Goal: Transaction & Acquisition: Purchase product/service

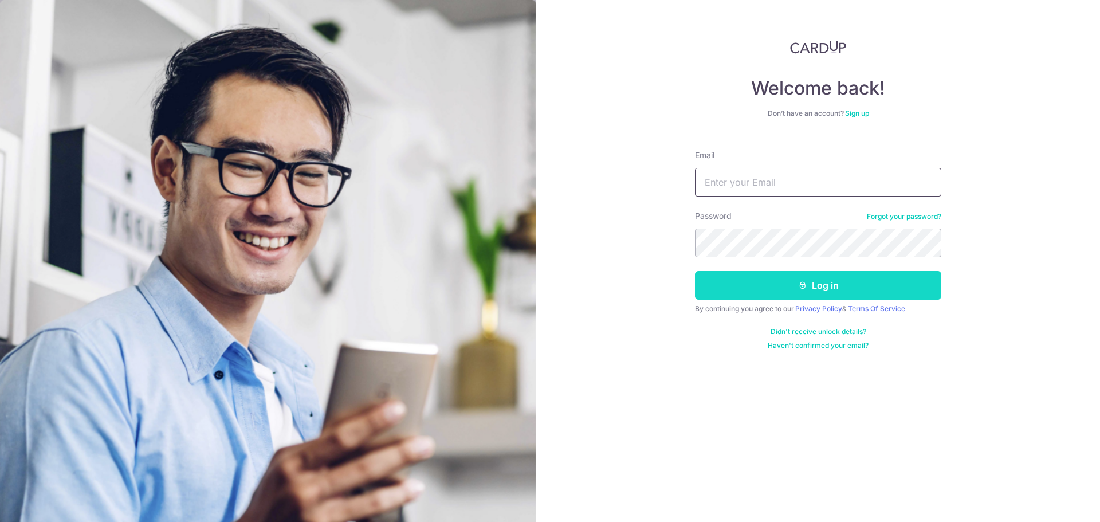
type input "[DOMAIN_NAME][EMAIL_ADDRESS][DOMAIN_NAME]"
click at [748, 282] on button "Log in" at bounding box center [818, 285] width 246 height 29
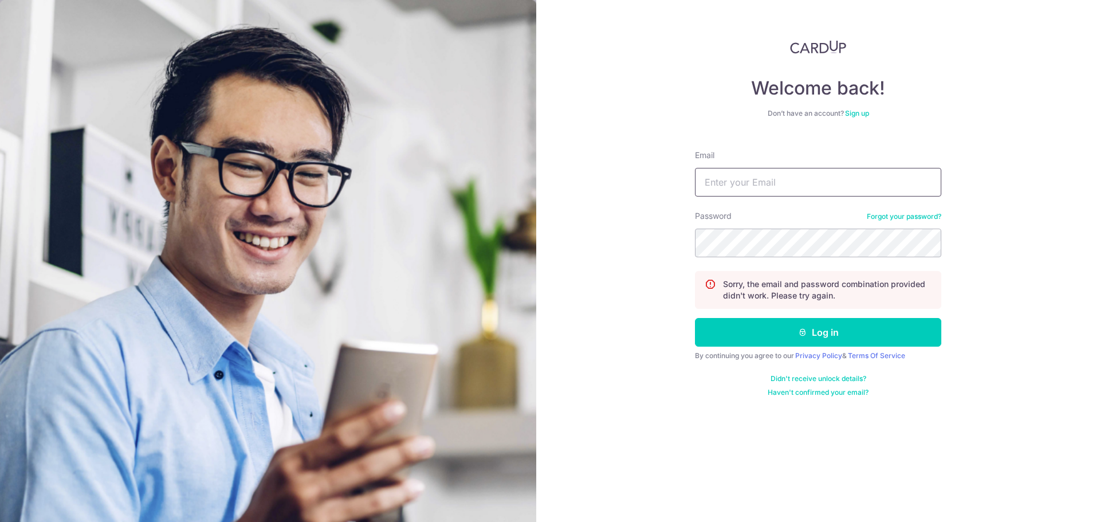
type input "[DOMAIN_NAME][EMAIL_ADDRESS][DOMAIN_NAME]"
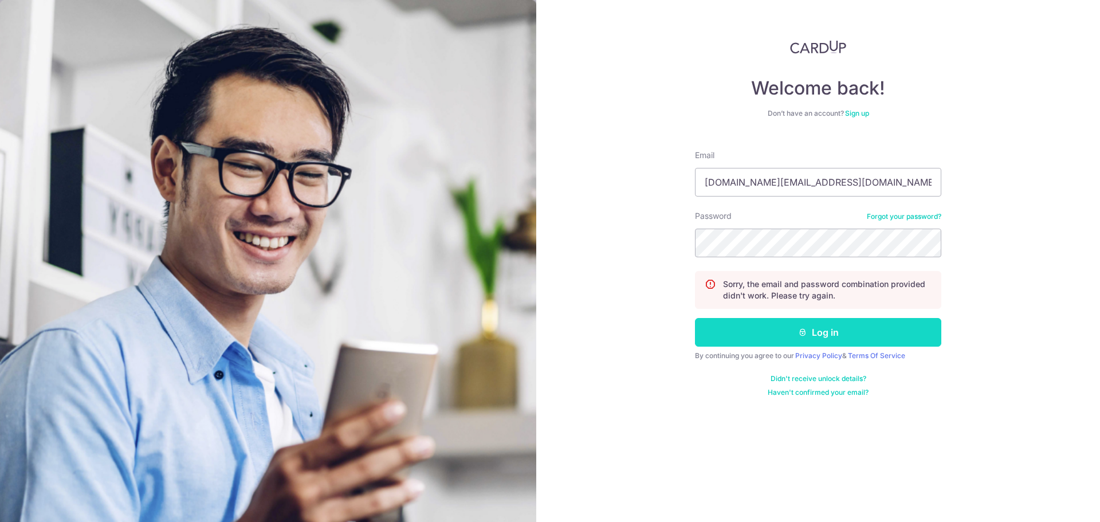
click at [780, 332] on button "Log in" at bounding box center [818, 332] width 246 height 29
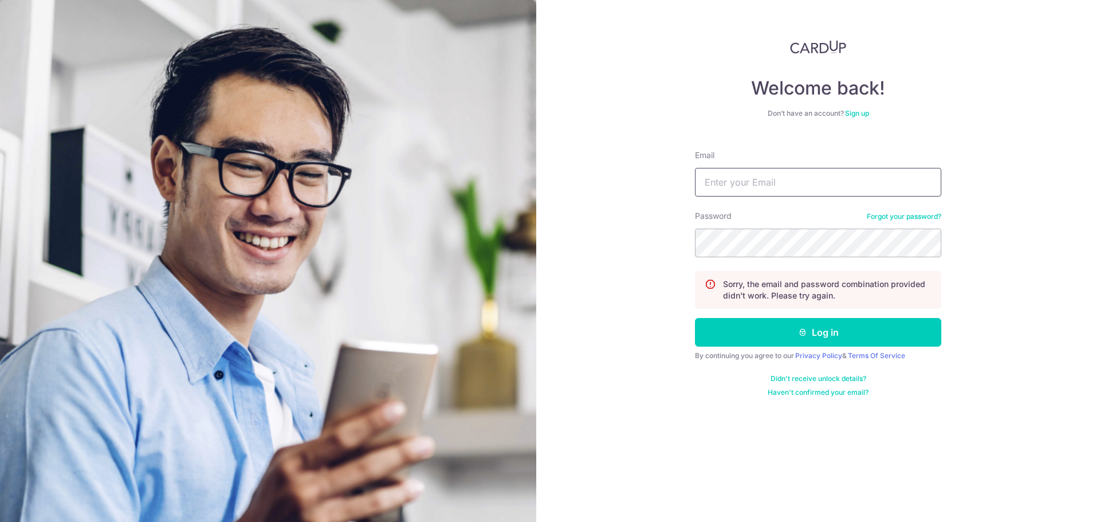
type input "[DOMAIN_NAME][EMAIL_ADDRESS][DOMAIN_NAME]"
click at [585, 240] on div "Welcome back! Don’t have an account? Sign up Email lr.ng@live.com.sg Password F…" at bounding box center [818, 261] width 564 height 522
click at [695, 318] on button "Log in" at bounding box center [818, 332] width 246 height 29
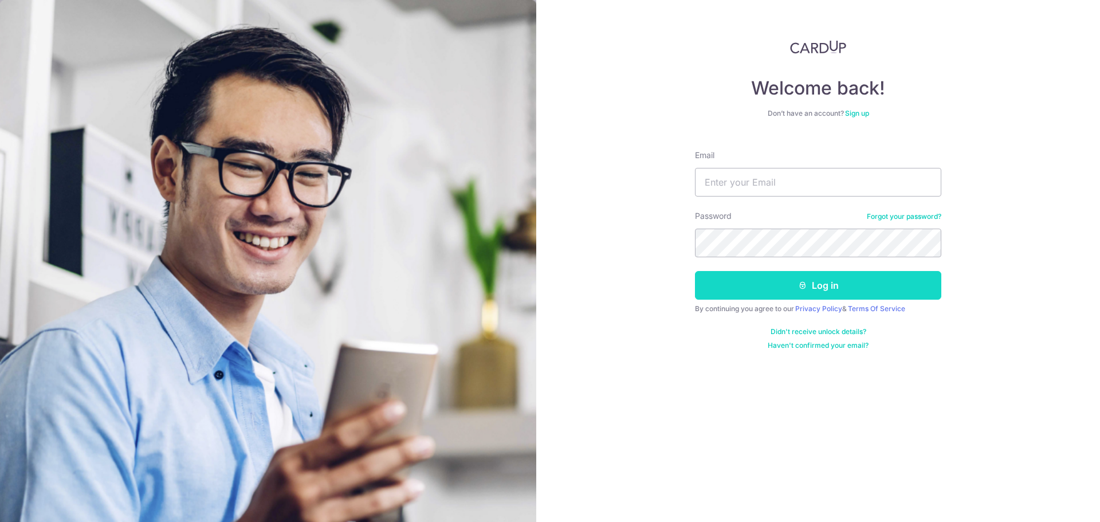
type input "[DOMAIN_NAME][EMAIL_ADDRESS][DOMAIN_NAME]"
click at [746, 290] on button "Log in" at bounding box center [818, 285] width 246 height 29
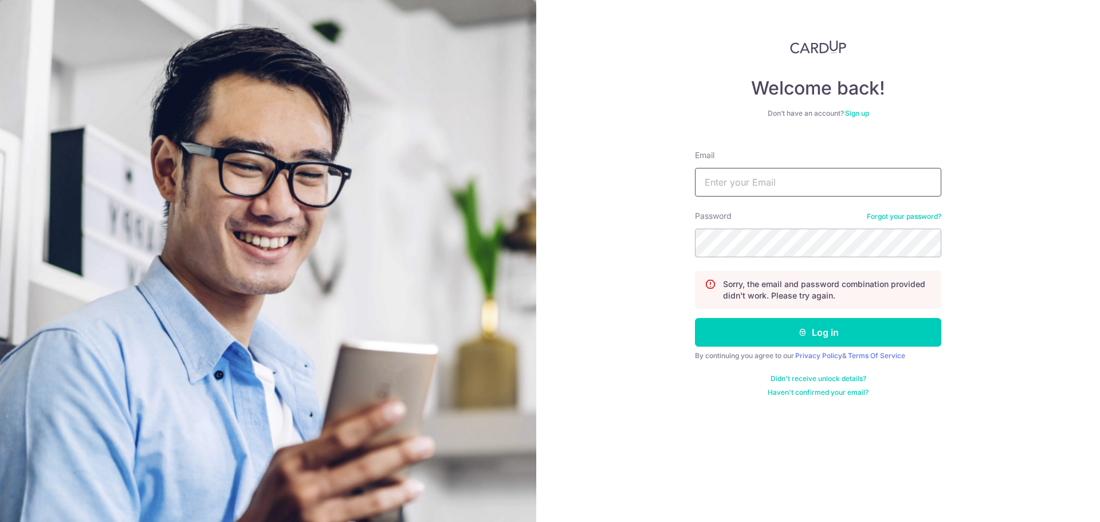
type input "[DOMAIN_NAME][EMAIL_ADDRESS][DOMAIN_NAME]"
click at [463, 235] on section "Welcome back! Don’t have an account? Sign up Email lr.ng@live.com.sg Password F…" at bounding box center [550, 261] width 1100 height 522
click at [695, 318] on button "Log in" at bounding box center [818, 332] width 246 height 29
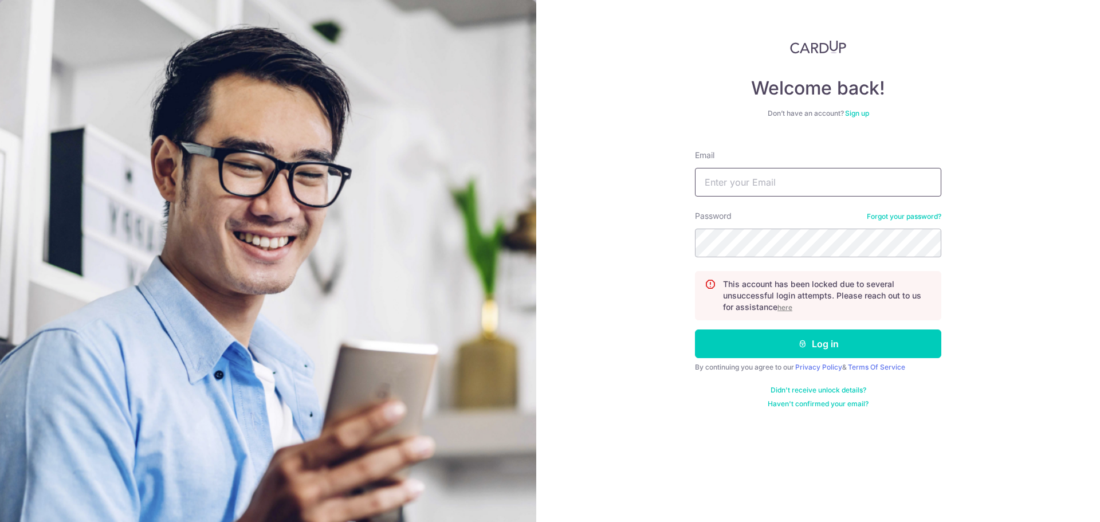
type input "[DOMAIN_NAME][EMAIL_ADDRESS][DOMAIN_NAME]"
click at [791, 311] on u "here" at bounding box center [784, 307] width 15 height 9
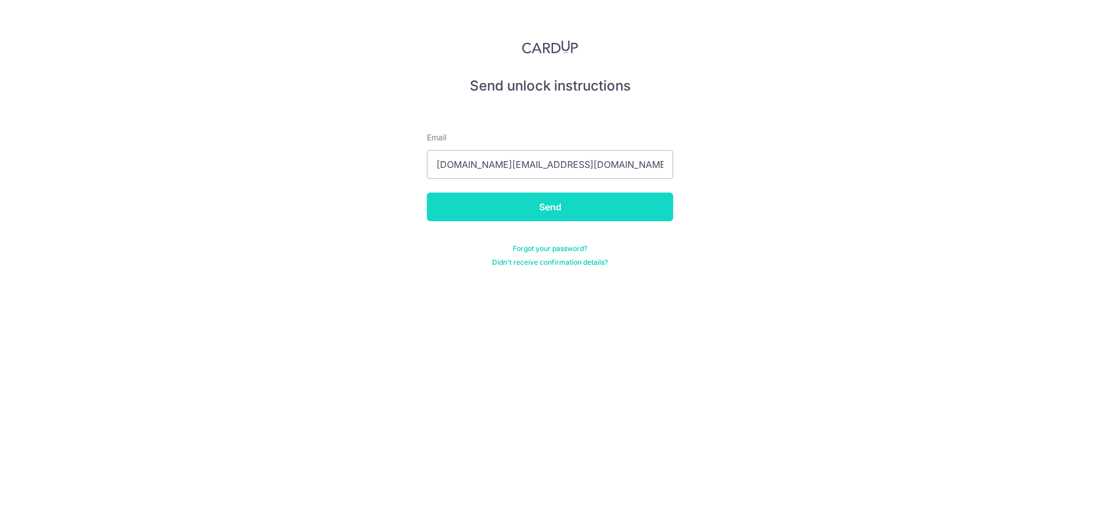
click at [619, 217] on input "Send" at bounding box center [550, 206] width 246 height 29
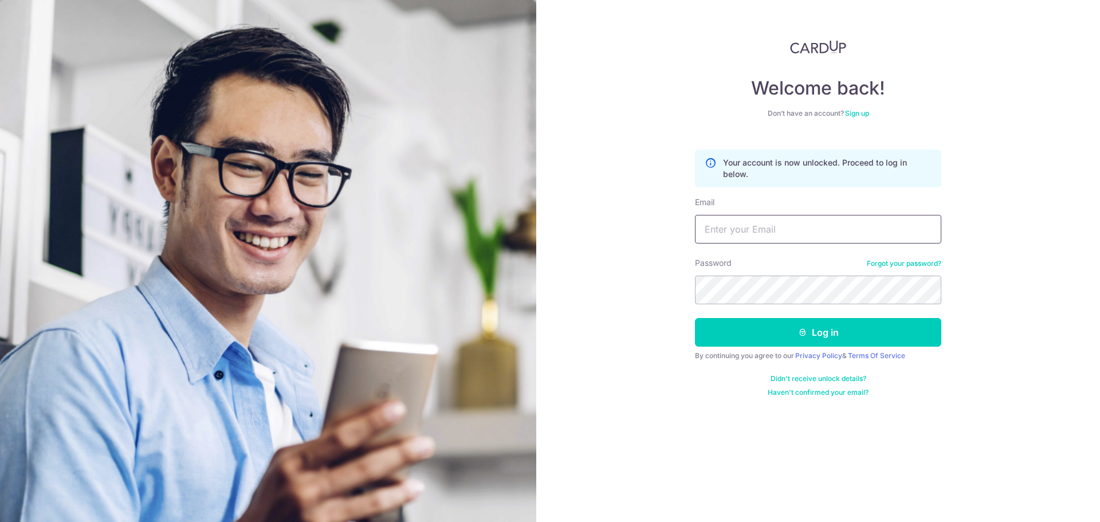
type input "[DOMAIN_NAME][EMAIL_ADDRESS][DOMAIN_NAME]"
click at [603, 288] on div "Welcome back! Don’t have an account? Sign up Your account is now unlocked. Proc…" at bounding box center [818, 261] width 564 height 522
click at [695, 318] on button "Log in" at bounding box center [818, 332] width 246 height 29
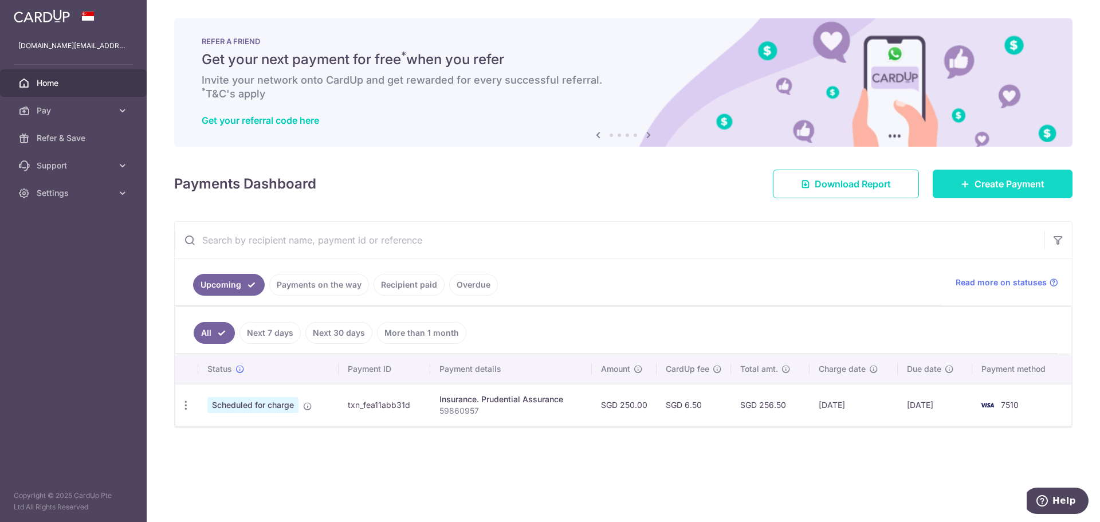
click at [949, 177] on link "Create Payment" at bounding box center [1003, 184] width 140 height 29
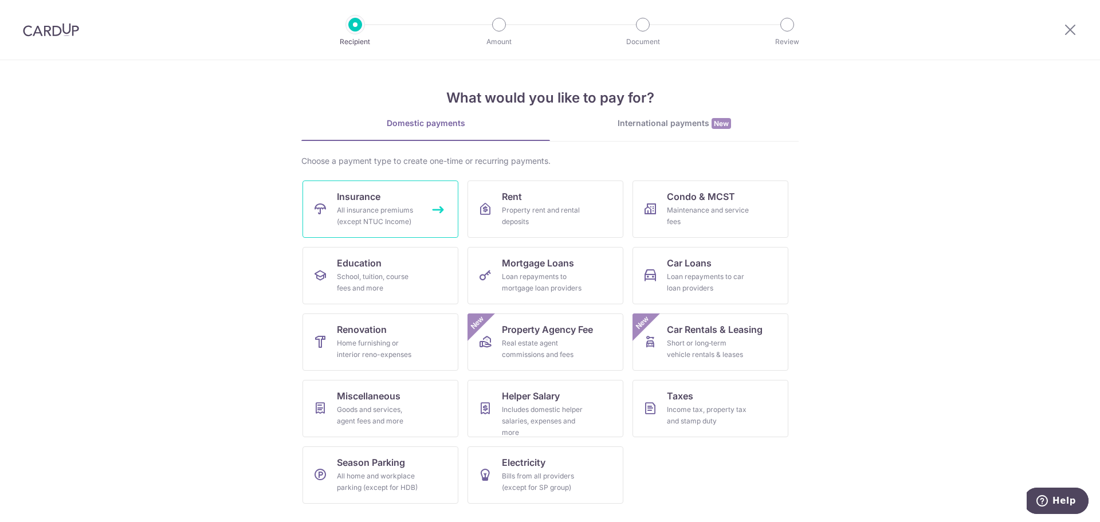
click at [355, 194] on span "Insurance" at bounding box center [359, 197] width 44 height 14
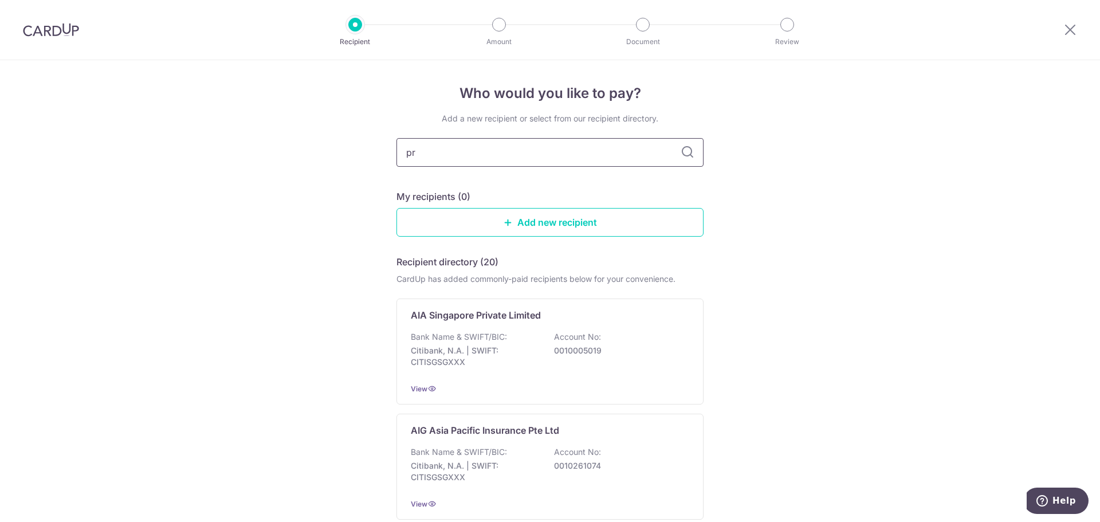
type input "pru"
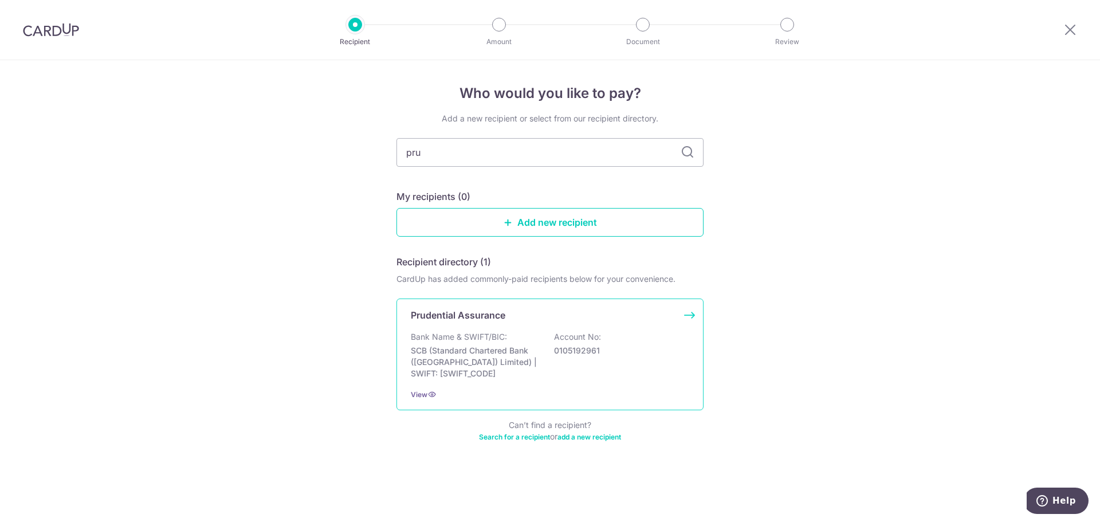
click at [466, 328] on div "Prudential Assurance Bank Name & SWIFT/BIC: SCB (Standard Chartered Bank (Singa…" at bounding box center [549, 354] width 307 height 112
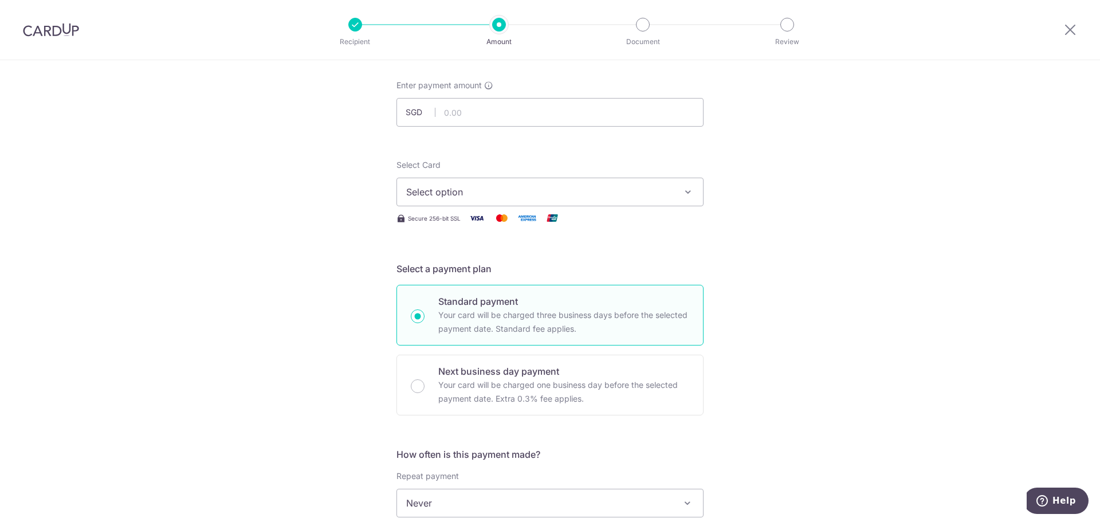
scroll to position [57, 0]
click at [444, 189] on span "Select option" at bounding box center [539, 191] width 267 height 14
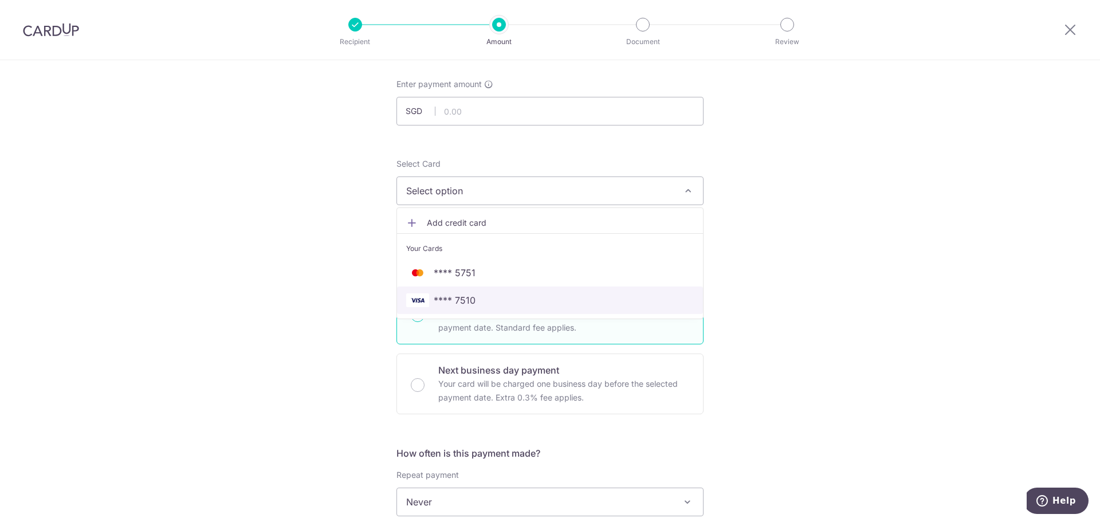
click at [447, 300] on span "**** 7510" at bounding box center [455, 300] width 42 height 14
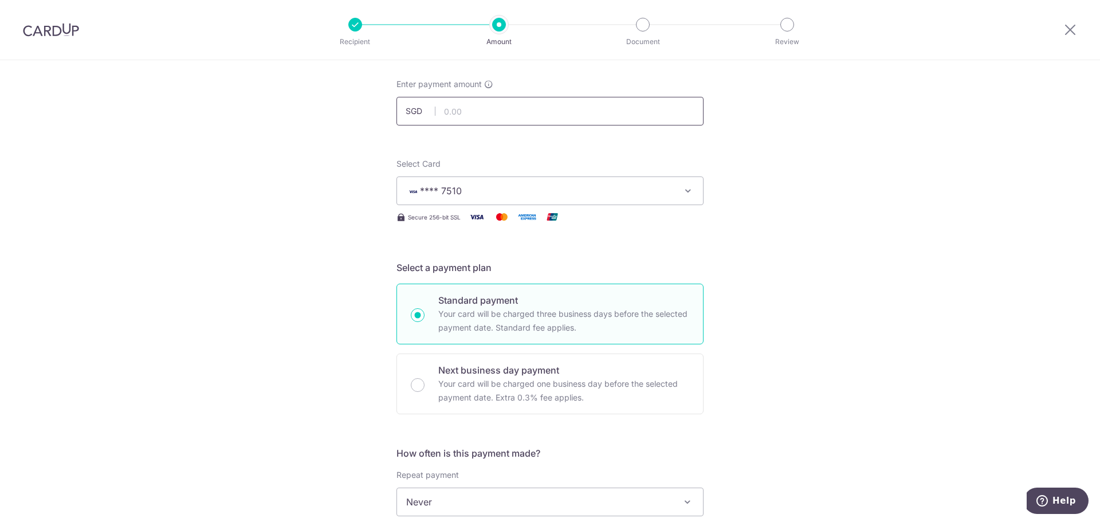
click at [459, 108] on input "text" at bounding box center [549, 111] width 307 height 29
paste input "MILELION"
type input "MILELION"
type input "93.77"
click at [286, 356] on div "Tell us more about your payment Enter payment amount SGD 93.77 Select Card ****…" at bounding box center [550, 521] width 1100 height 1036
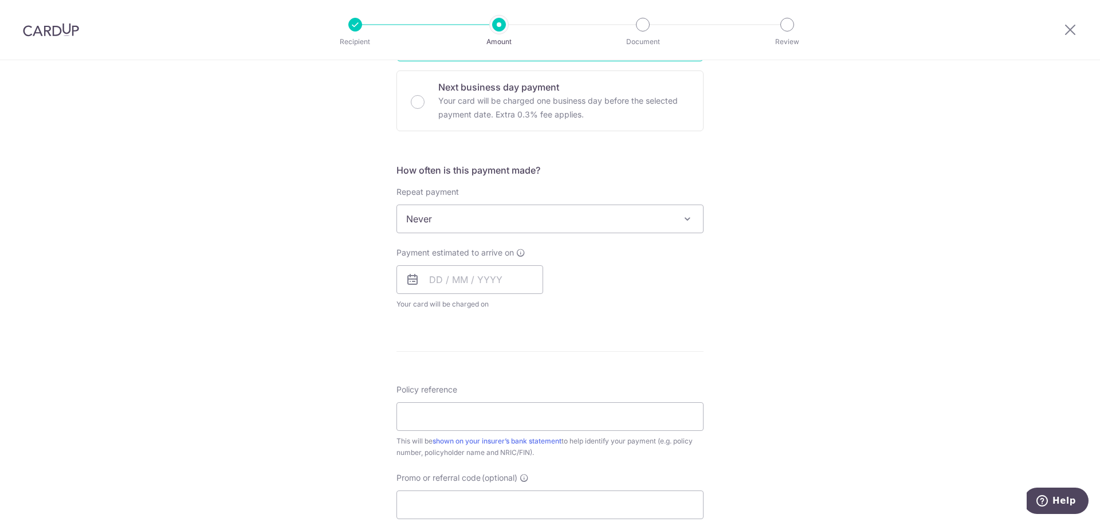
scroll to position [344, 0]
click at [446, 271] on input "text" at bounding box center [469, 276] width 147 height 29
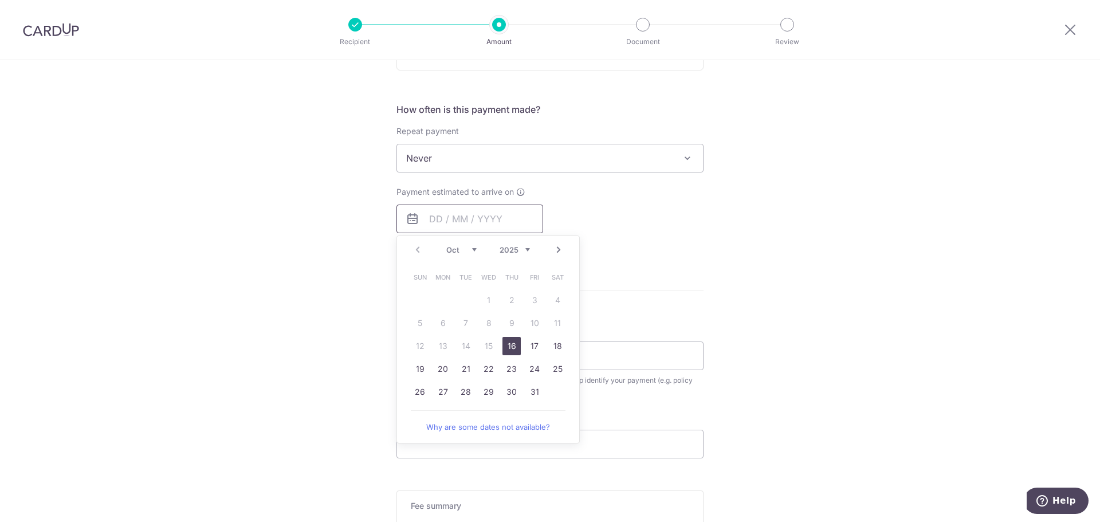
scroll to position [458, 0]
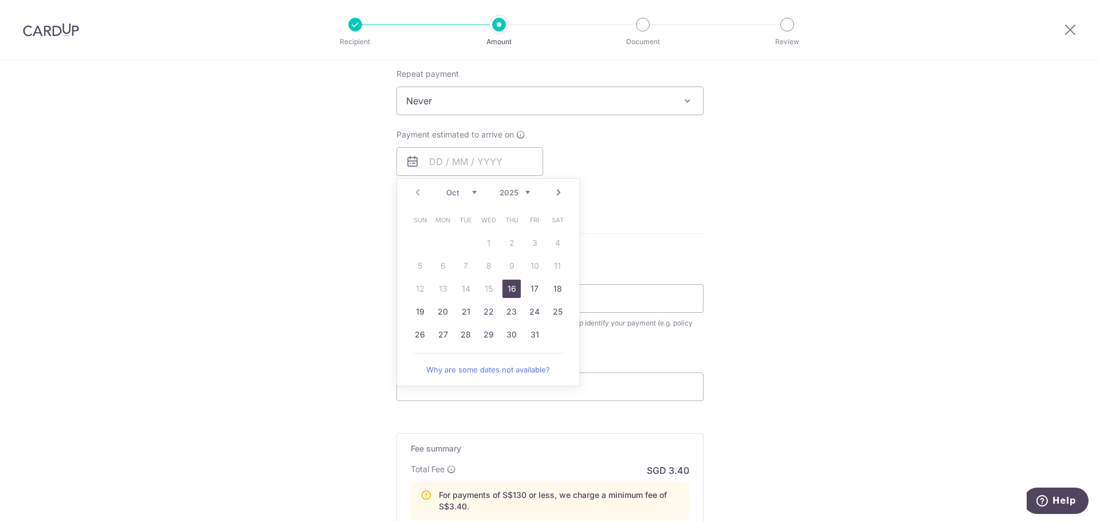
click at [509, 291] on link "16" at bounding box center [511, 289] width 18 height 18
type input "16/10/2025"
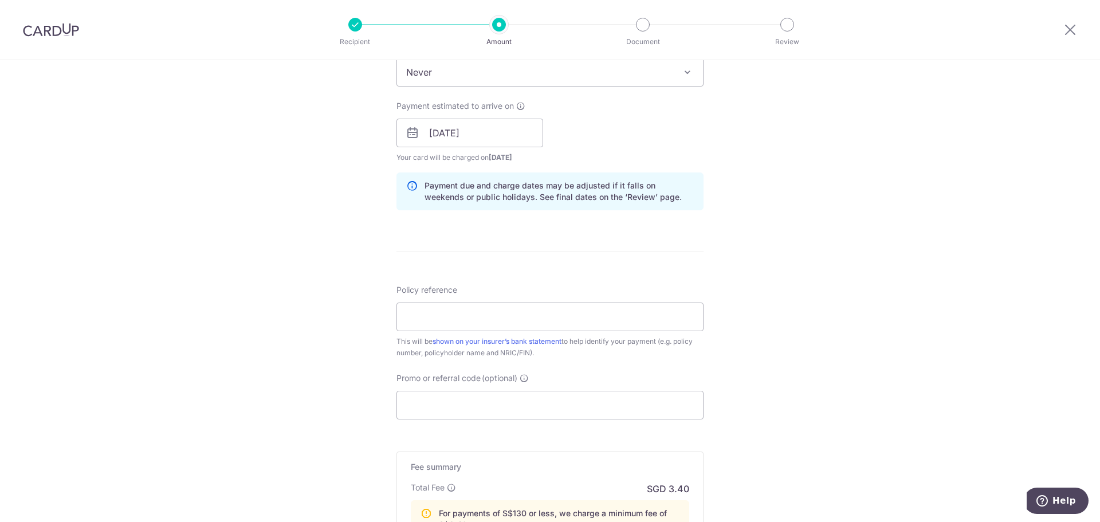
scroll to position [516, 0]
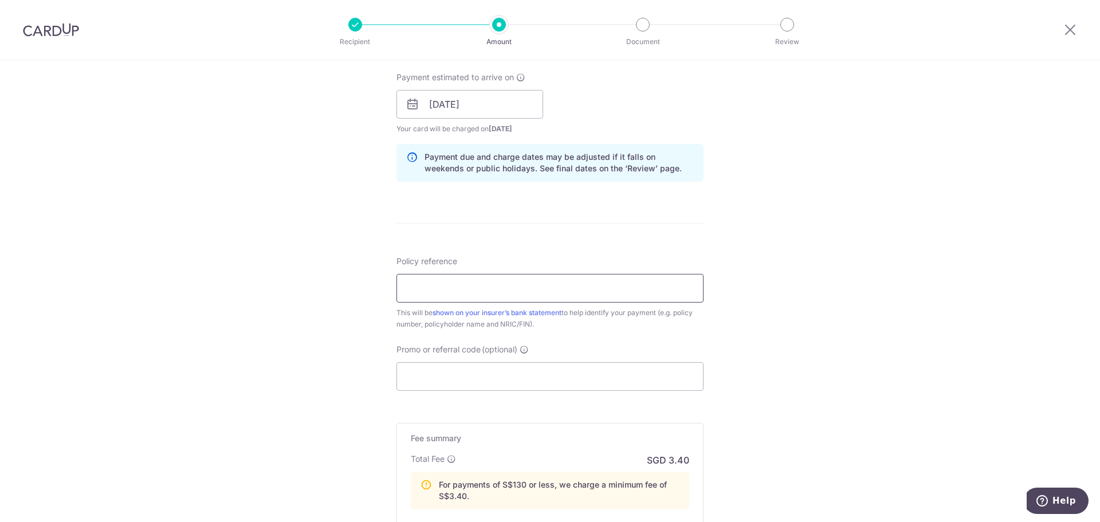
click at [459, 291] on input "Policy reference" at bounding box center [549, 288] width 307 height 29
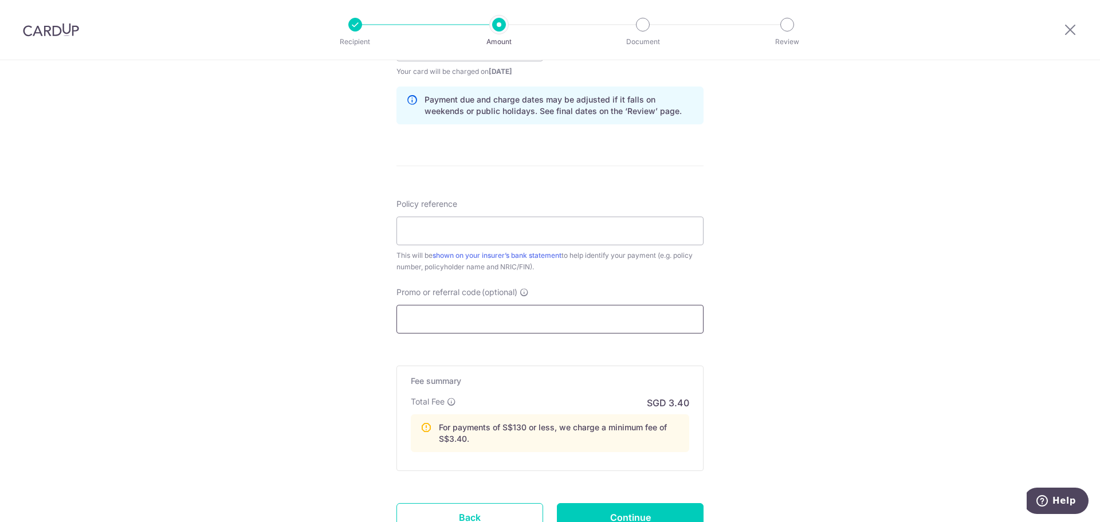
click at [412, 324] on input "Promo or referral code (optional)" at bounding box center [549, 319] width 307 height 29
paste input "MILELION"
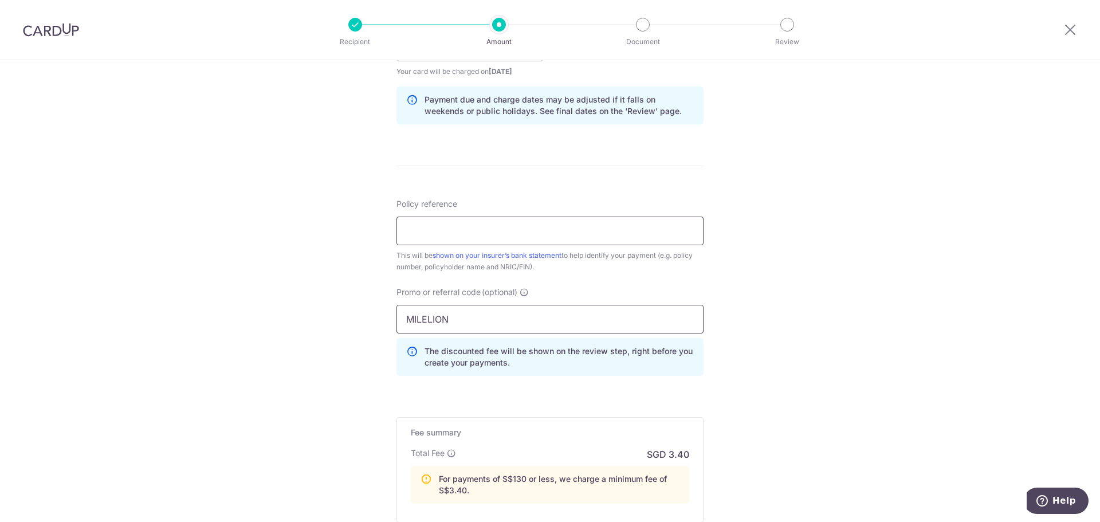
type input "MILELION"
click at [439, 227] on input "Policy reference" at bounding box center [549, 231] width 307 height 29
type input "47301858"
click at [328, 290] on div "Tell us more about your payment Enter payment amount SGD 93.77 93.77 Select Car…" at bounding box center [550, 78] width 1100 height 1182
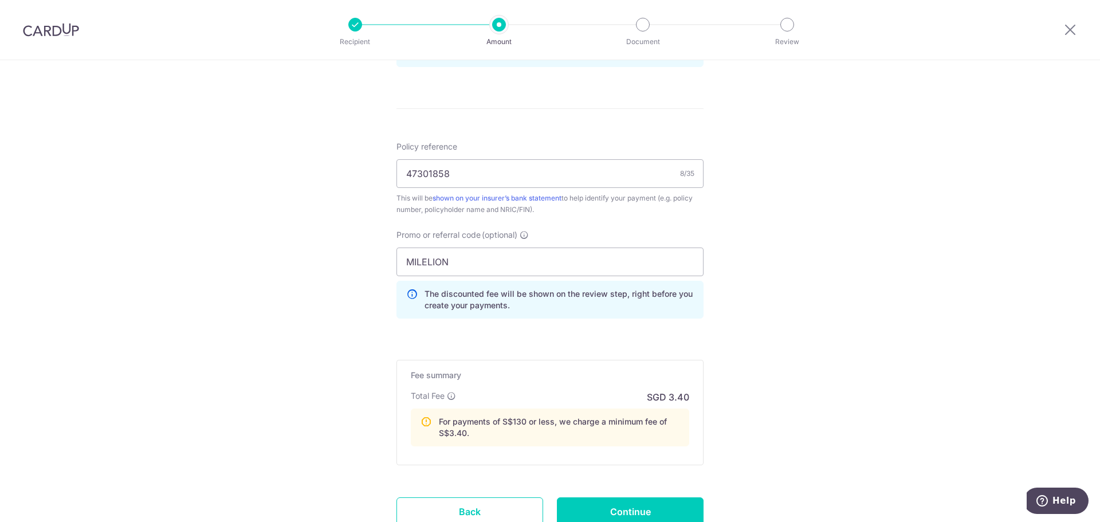
scroll to position [687, 0]
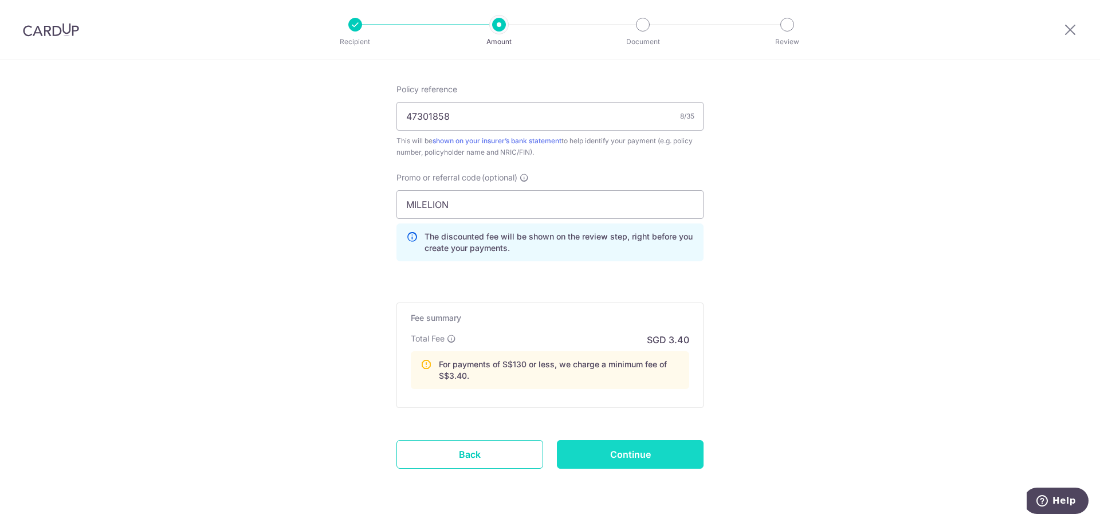
click at [615, 453] on input "Continue" at bounding box center [630, 454] width 147 height 29
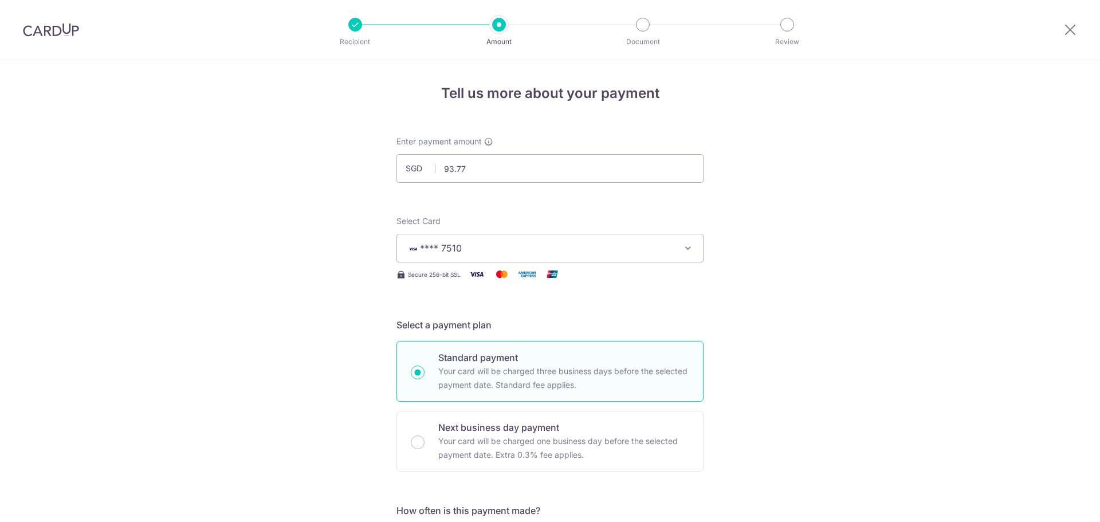
scroll to position [736, 0]
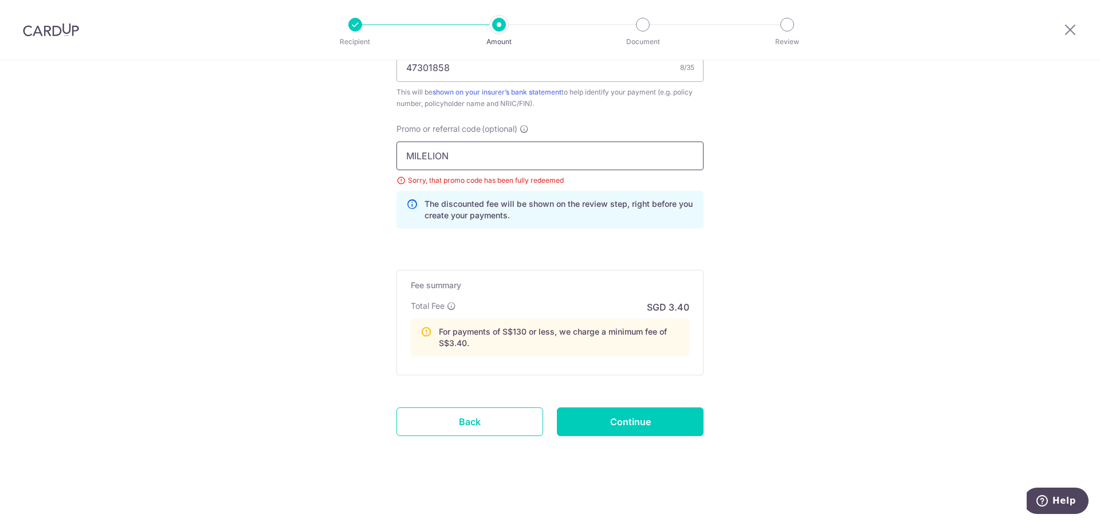
drag, startPoint x: 492, startPoint y: 158, endPoint x: 395, endPoint y: 159, distance: 96.2
click at [396, 159] on input "MILELION" at bounding box center [549, 155] width 307 height 29
paste input "OFF225"
type input "OFF225"
click at [587, 428] on input "Continue" at bounding box center [630, 421] width 147 height 29
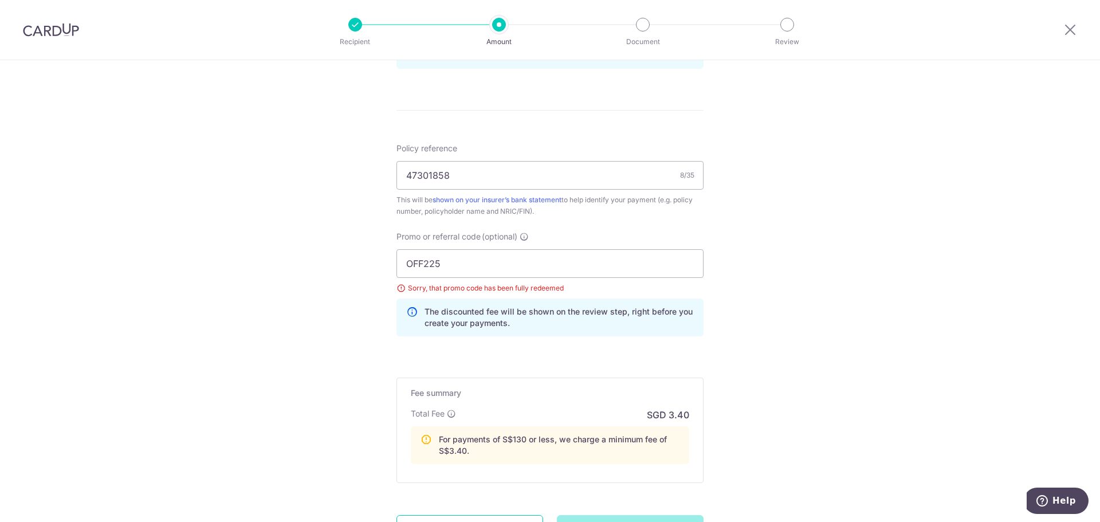
scroll to position [679, 0]
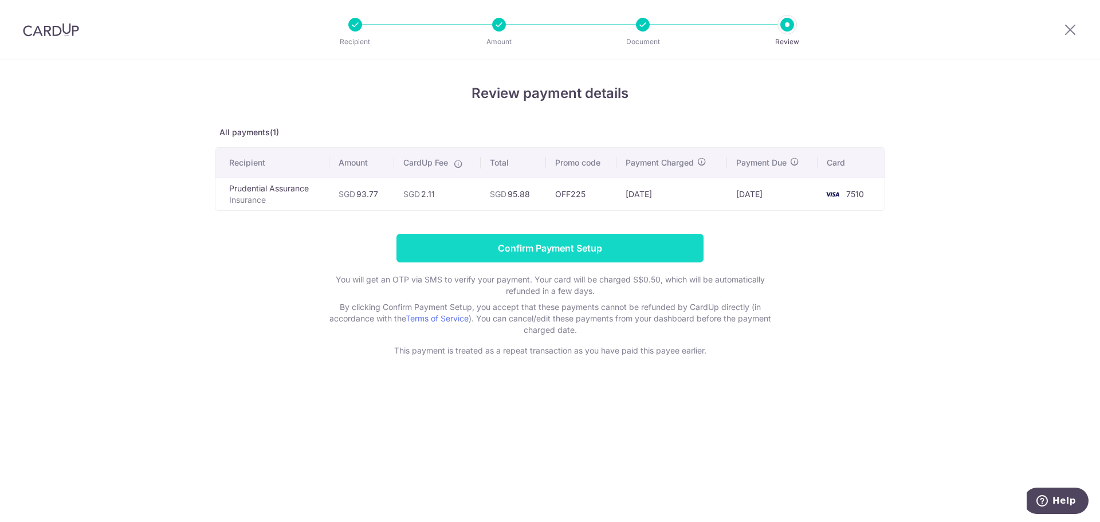
click at [517, 261] on input "Confirm Payment Setup" at bounding box center [549, 248] width 307 height 29
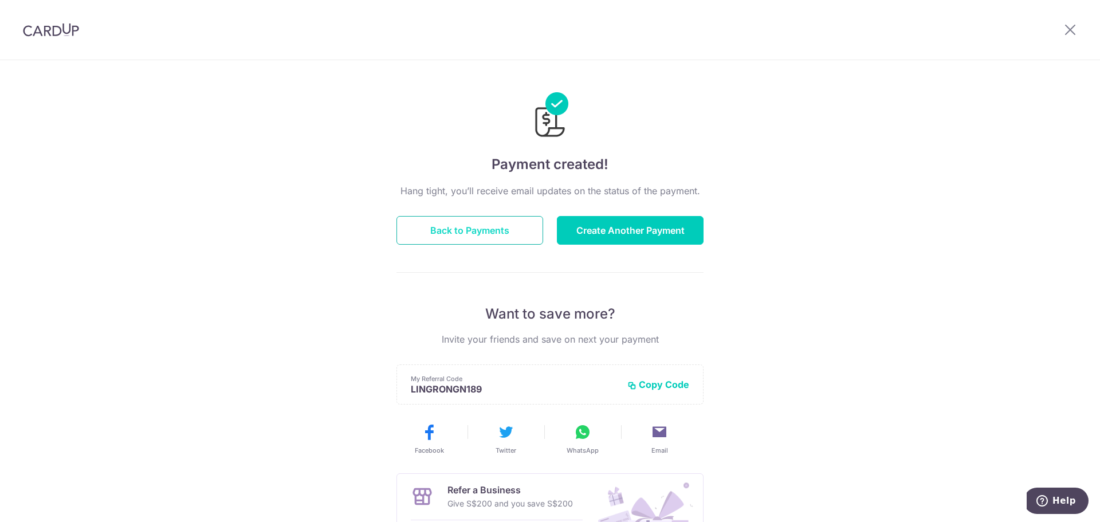
click at [499, 239] on button "Back to Payments" at bounding box center [469, 230] width 147 height 29
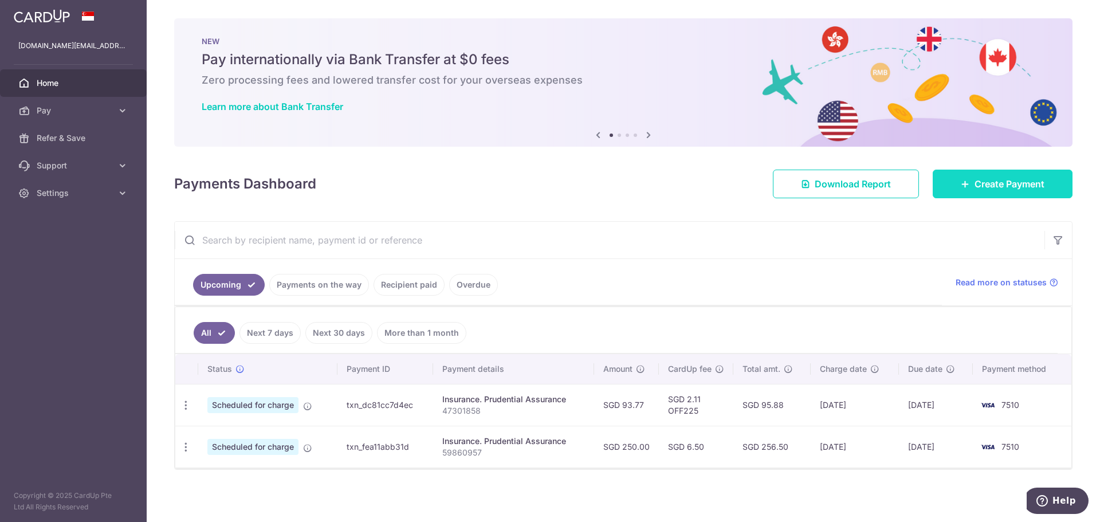
click at [975, 181] on span "Create Payment" at bounding box center [1009, 184] width 70 height 14
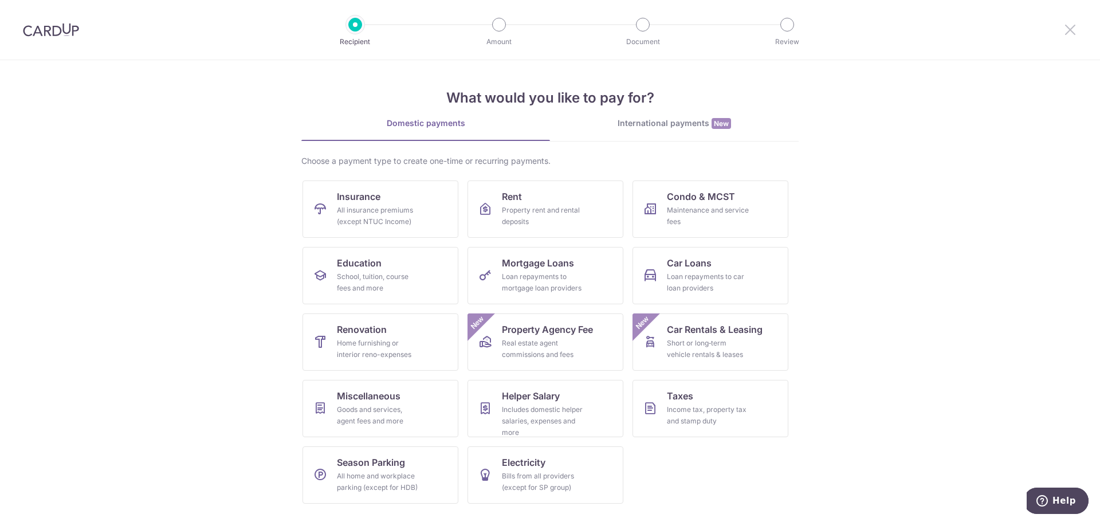
click at [1074, 33] on icon at bounding box center [1070, 29] width 14 height 14
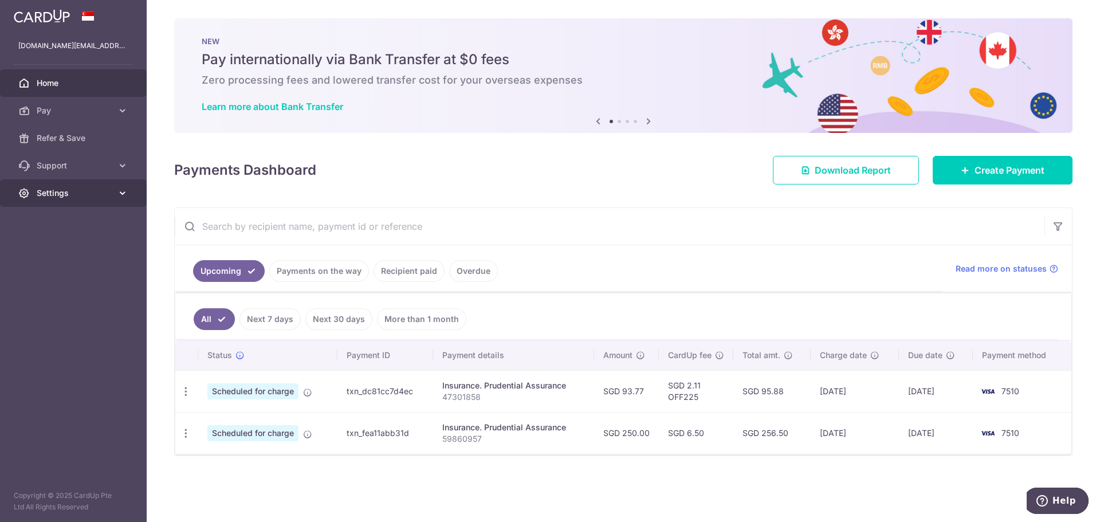
click at [80, 184] on link "Settings" at bounding box center [73, 192] width 147 height 27
click at [78, 254] on link "Logout" at bounding box center [73, 247] width 147 height 27
